Goal: Task Accomplishment & Management: Use online tool/utility

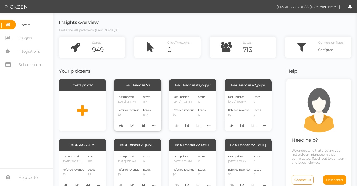
click at [137, 97] on div "Last updated [DATE] 12:11 PM" at bounding box center [129, 98] width 22 height 9
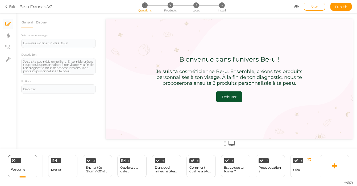
click at [6, 6] on icon at bounding box center [7, 6] width 4 height 5
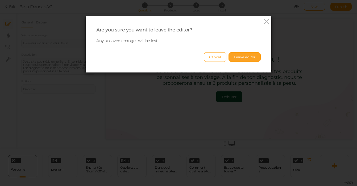
click at [230, 59] on button "Leave editor" at bounding box center [244, 57] width 32 height 10
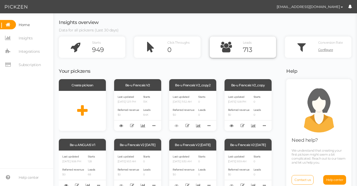
click at [251, 51] on div "713" at bounding box center [259, 50] width 33 height 8
click at [128, 109] on span "Referred revenue" at bounding box center [129, 109] width 22 height 3
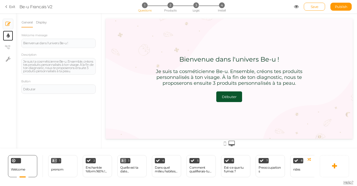
click at [10, 36] on link "× Display settings" at bounding box center [8, 36] width 10 height 10
select select "2"
select select "montserrat"
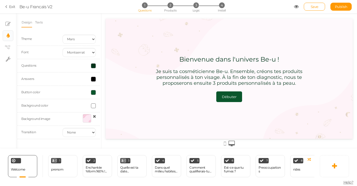
click at [10, 48] on link "× View tree" at bounding box center [8, 47] width 10 height 10
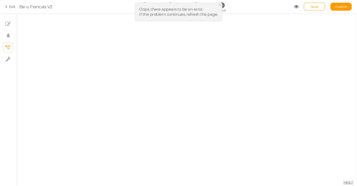
click at [219, 5] on span "×" at bounding box center [220, 5] width 4 height 8
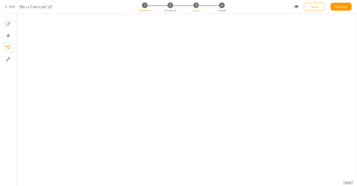
click at [196, 11] on span "Logic" at bounding box center [196, 11] width 7 height 4
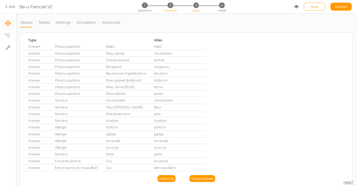
click at [172, 3] on span "2" at bounding box center [171, 5] width 6 height 6
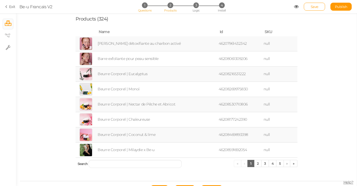
click at [139, 7] on li "1 Questions" at bounding box center [144, 5] width 25 height 6
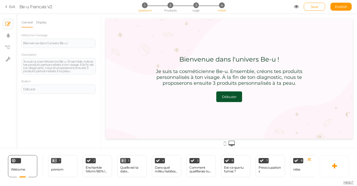
click at [219, 2] on li "4 Install" at bounding box center [221, 5] width 25 height 6
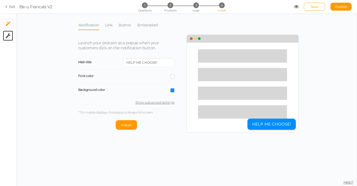
click at [11, 35] on link "× Settings" at bounding box center [8, 36] width 10 height 10
select select "en"
select select "nocode"
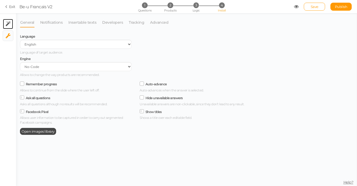
click at [10, 28] on link "× Install" at bounding box center [8, 24] width 10 height 10
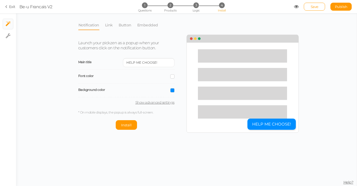
click at [6, 7] on icon at bounding box center [7, 6] width 4 height 5
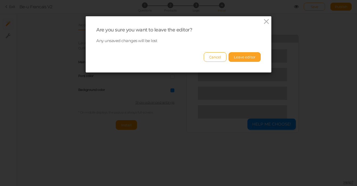
click at [239, 55] on button "Leave editor" at bounding box center [244, 57] width 32 height 10
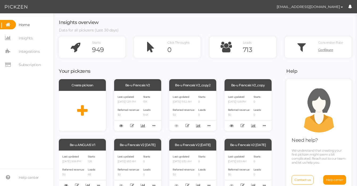
click at [30, 46] on nav "Home Insights Integrations Subscription" at bounding box center [26, 46] width 53 height 53
click at [30, 47] on span "Integrations" at bounding box center [29, 51] width 21 height 9
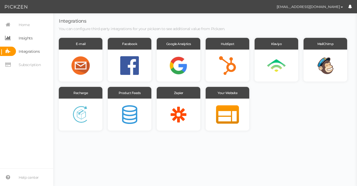
click at [26, 40] on span "Insights" at bounding box center [26, 38] width 14 height 9
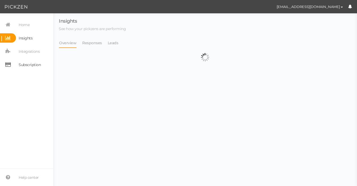
select select "13314"
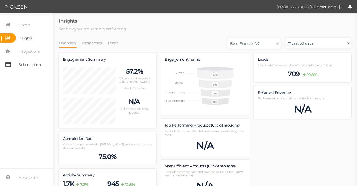
scroll to position [360, 289]
click at [35, 24] on link "Home" at bounding box center [26, 24] width 53 height 9
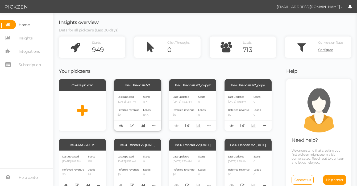
click at [124, 93] on div "Last updated 08/25/2025 12:11 PM Referred revenue $0 Starts 13K Leads 8.4K" at bounding box center [137, 111] width 47 height 40
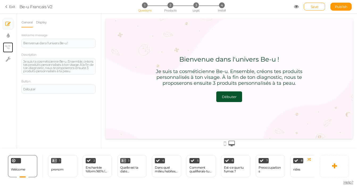
click at [4, 46] on link "× View tree" at bounding box center [8, 47] width 10 height 10
click at [6, 45] on icon at bounding box center [7, 47] width 5 height 4
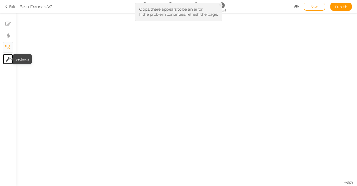
click at [7, 56] on tip-cont at bounding box center [8, 59] width 5 height 6
select select "en"
select select "nocode"
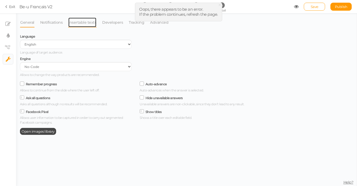
click at [79, 25] on link "Insertable texts" at bounding box center [82, 22] width 28 height 10
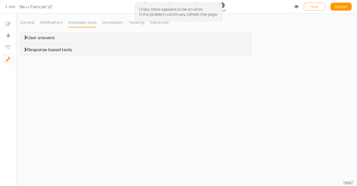
click at [70, 45] on div "Response based texts" at bounding box center [135, 50] width 231 height 10
click at [70, 50] on span "Response based texts" at bounding box center [49, 49] width 45 height 5
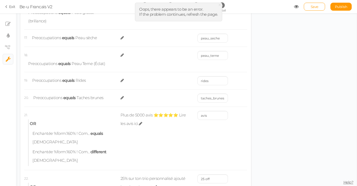
scroll to position [821, 0]
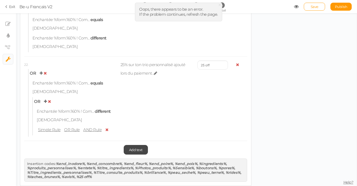
click at [154, 73] on icon at bounding box center [155, 73] width 3 height 4
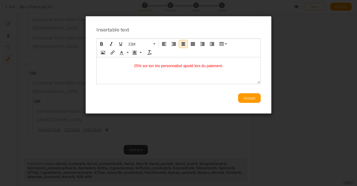
scroll to position [0, 0]
drag, startPoint x: 127, startPoint y: 66, endPoint x: 227, endPoint y: 68, distance: 99.8
click at [229, 68] on html "25% sur ton trio personnalisé ajouté lors du paiement." at bounding box center [179, 63] width 164 height 13
click at [205, 63] on span "25% sur ton trio personnalisé ajouté lors du paiement." at bounding box center [178, 65] width 89 height 4
drag, startPoint x: 130, startPoint y: 66, endPoint x: 231, endPoint y: 68, distance: 100.8
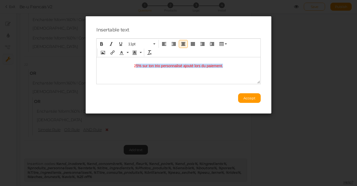
click at [231, 68] on html "25% sur ton trio personnalisé ajouté lors du paiement." at bounding box center [179, 63] width 164 height 13
click at [136, 65] on span "25% sur ton trio personnalisé ajouté lors du paiement." at bounding box center [178, 65] width 89 height 4
click at [240, 66] on p "25% sur ton trio personnalisé ajouté lors du paiement." at bounding box center [179, 63] width 160 height 9
click at [128, 65] on span "2Promo de la rentrée-40% de rabais à l'achat des 4 produits." at bounding box center [178, 65] width 100 height 4
click at [240, 99] on button "Accept" at bounding box center [249, 98] width 23 height 10
